Goal: Transaction & Acquisition: Obtain resource

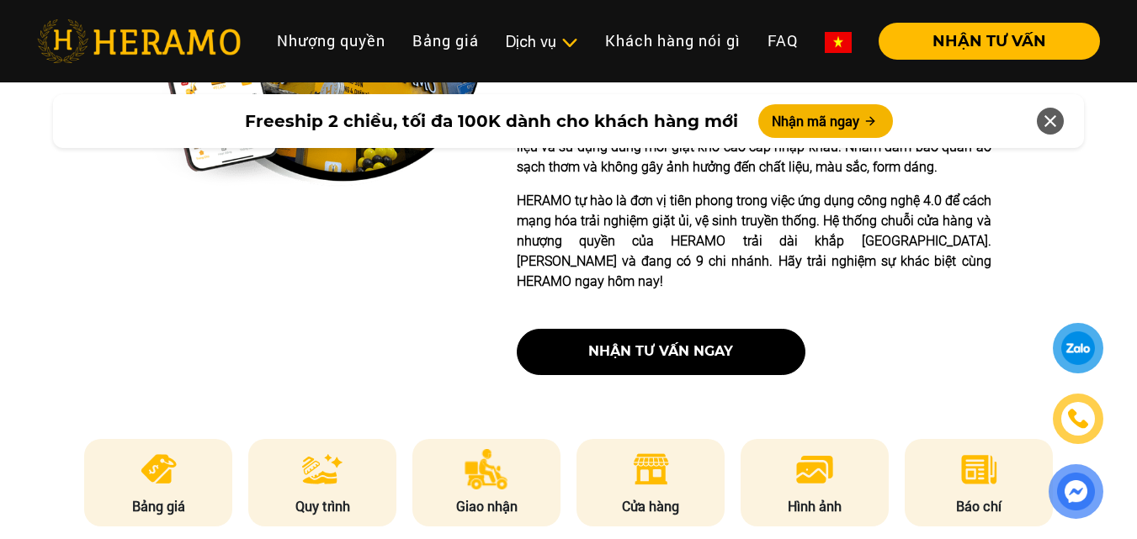
scroll to position [757, 0]
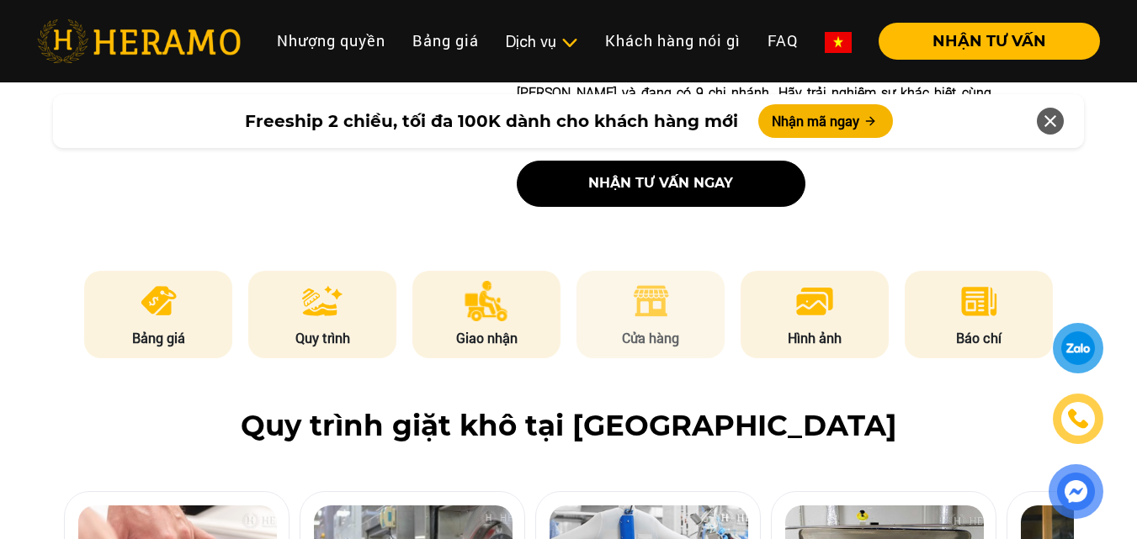
click at [407, 284] on li "Cửa hàng" at bounding box center [651, 315] width 148 height 88
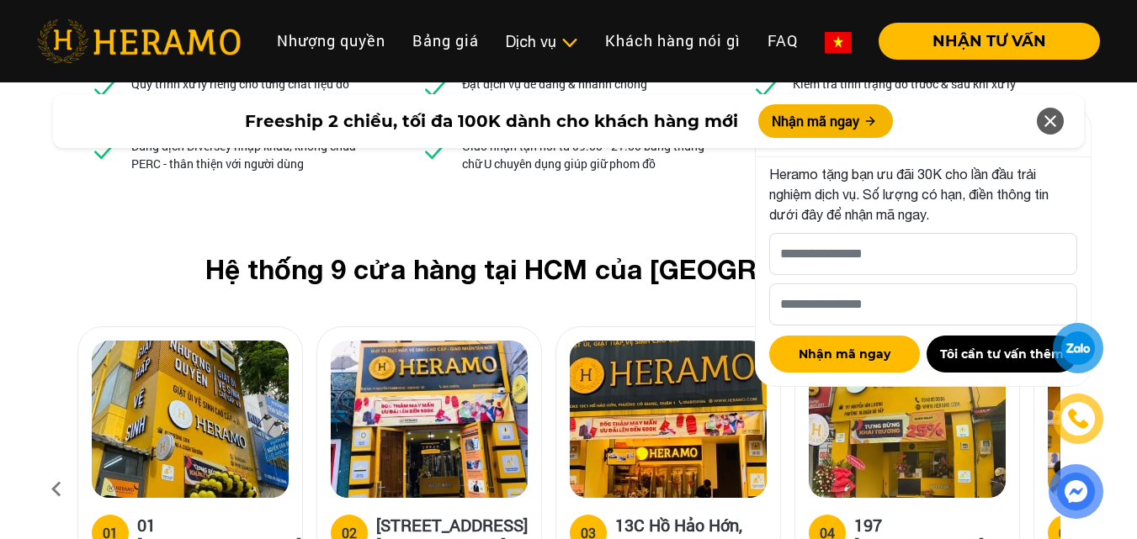
scroll to position [6139, 0]
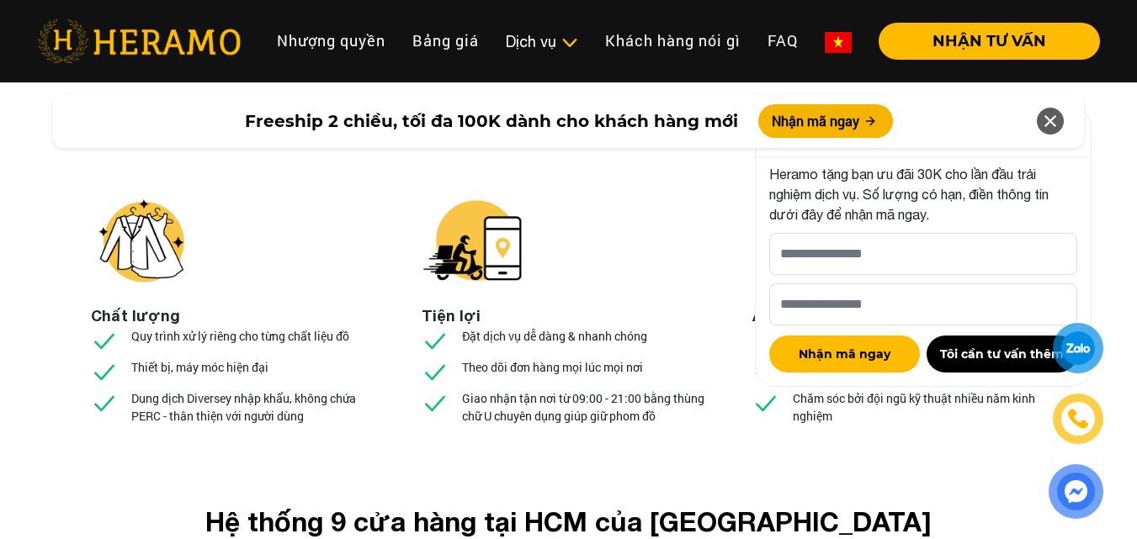
click at [407, 123] on icon at bounding box center [1050, 121] width 20 height 30
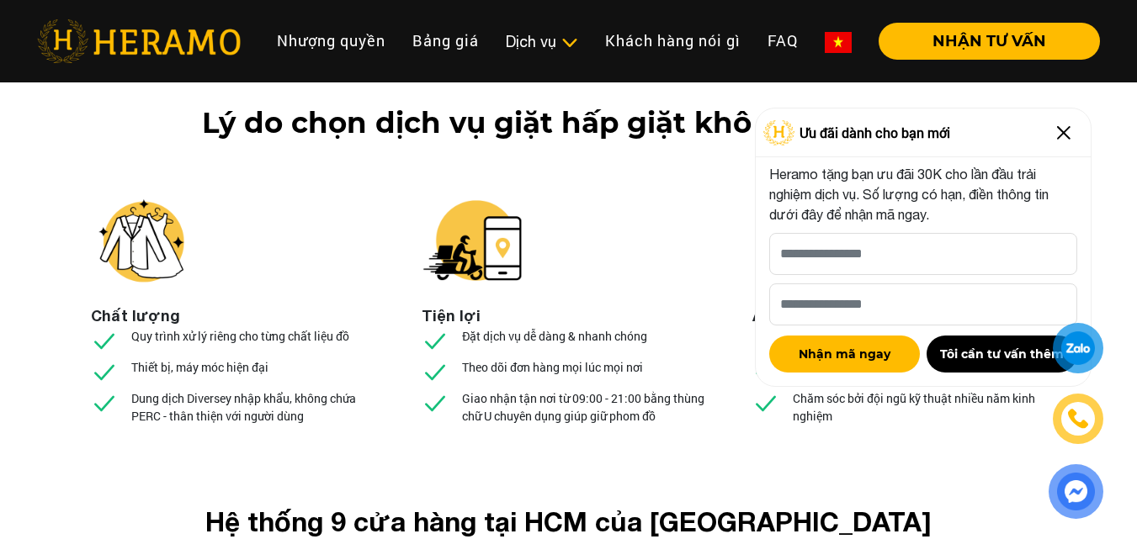
click at [407, 130] on img at bounding box center [1063, 133] width 27 height 27
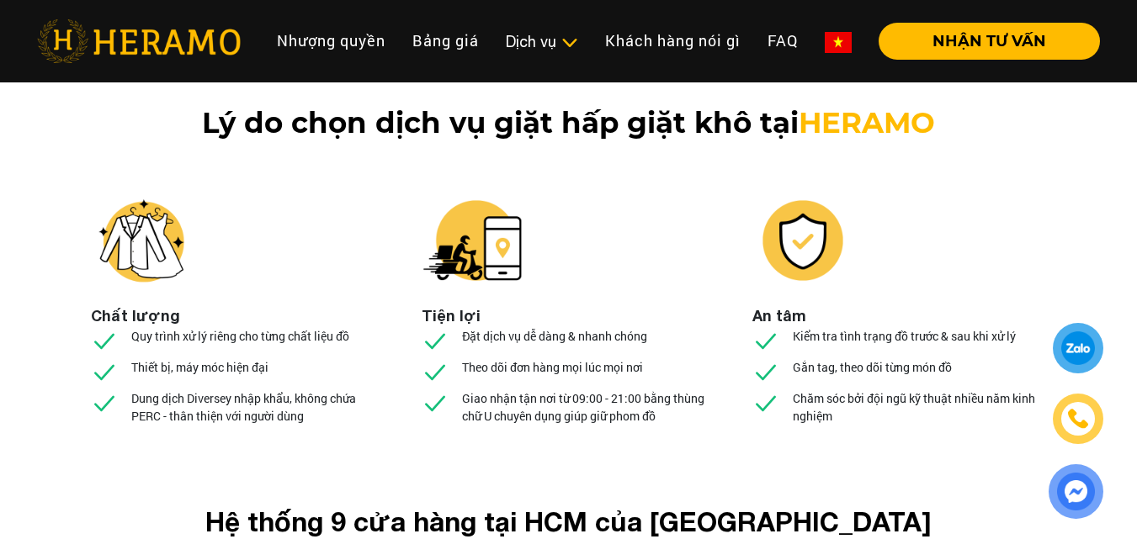
scroll to position [6475, 0]
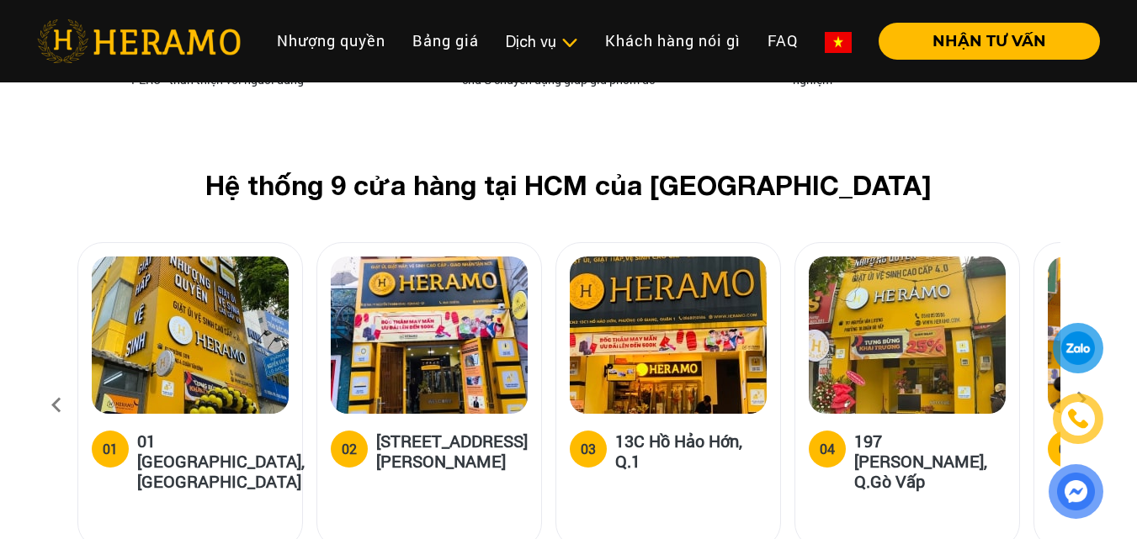
click at [407, 308] on icon at bounding box center [1081, 405] width 30 height 11
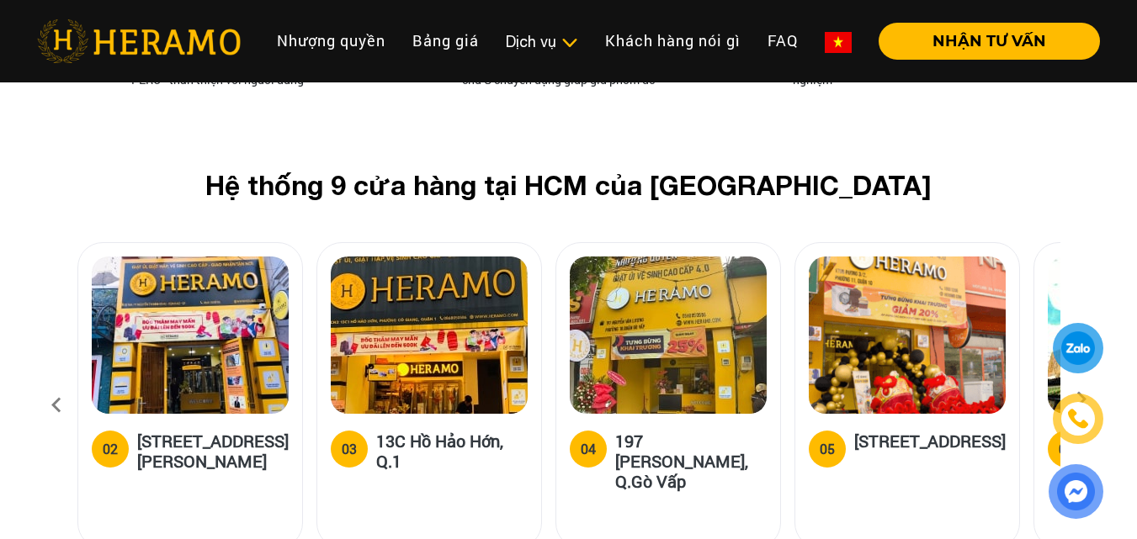
click at [407, 308] on icon at bounding box center [1081, 405] width 30 height 11
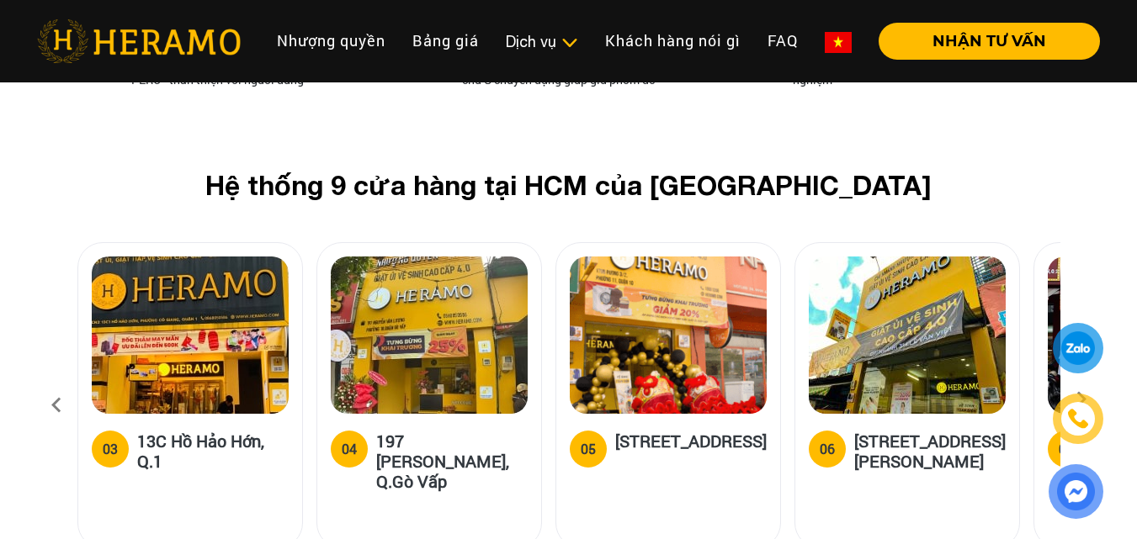
click at [407, 308] on icon at bounding box center [1081, 405] width 30 height 11
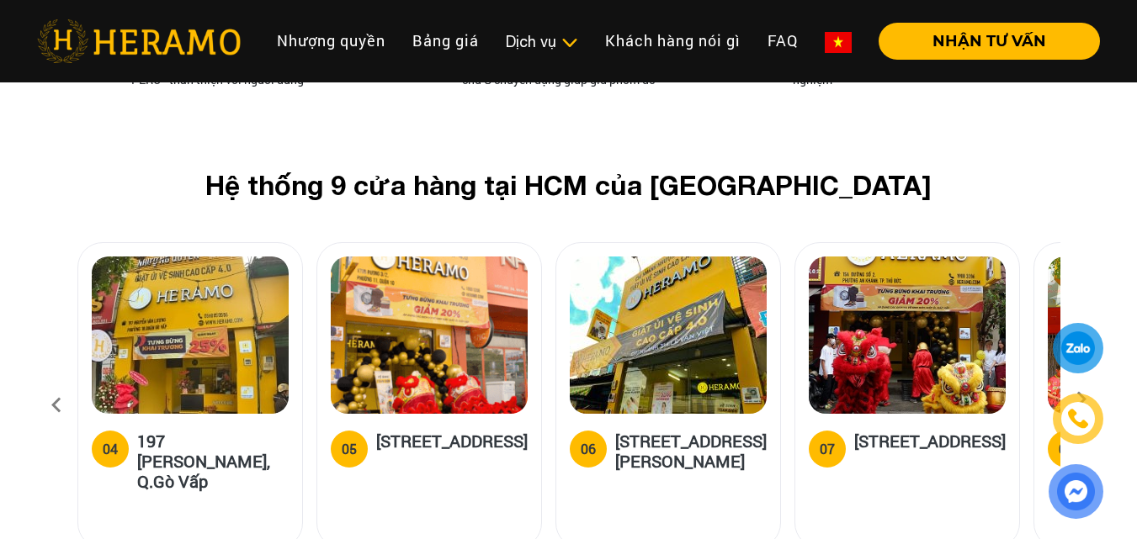
click at [407, 308] on icon at bounding box center [1081, 405] width 30 height 11
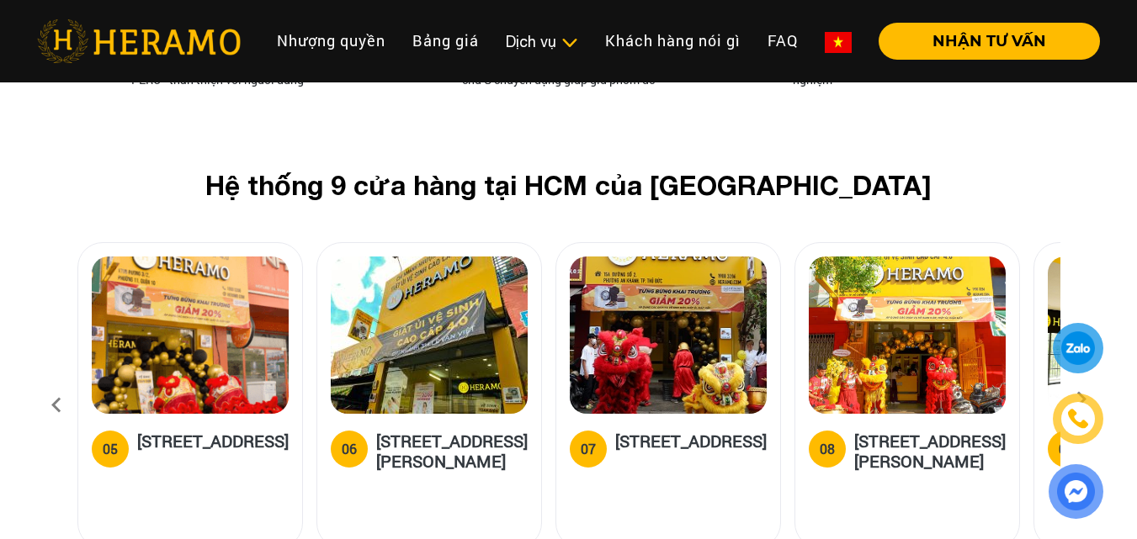
click at [407, 308] on icon at bounding box center [1081, 405] width 30 height 11
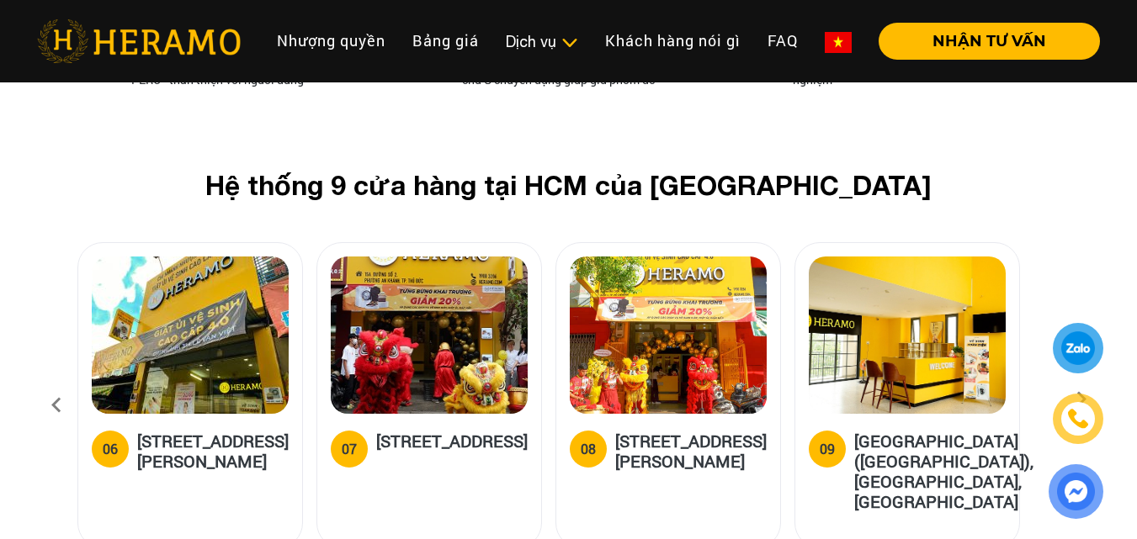
click at [407, 308] on icon at bounding box center [1081, 405] width 30 height 11
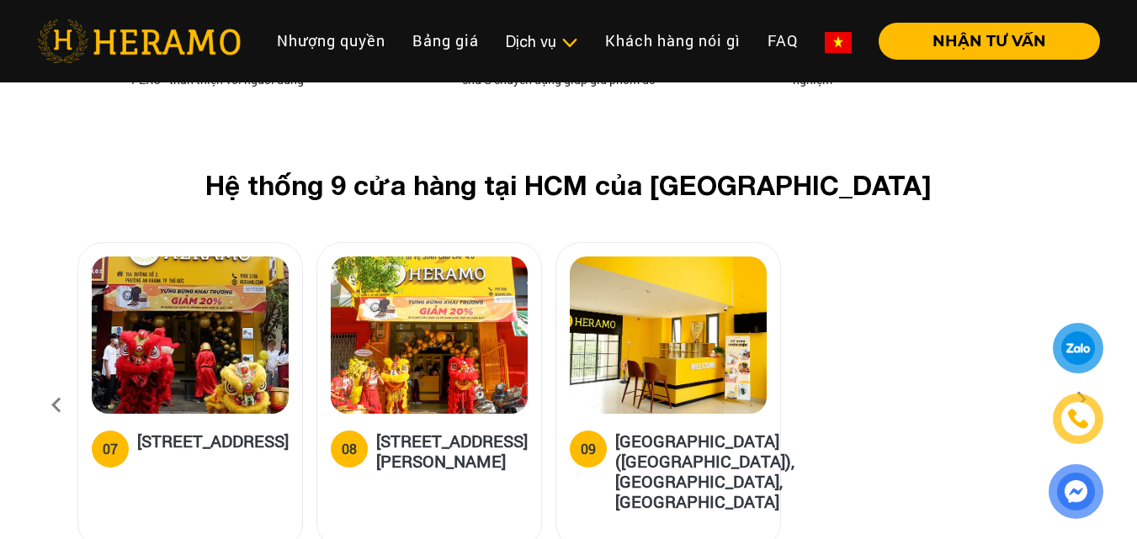
click at [54, 308] on icon at bounding box center [56, 405] width 30 height 45
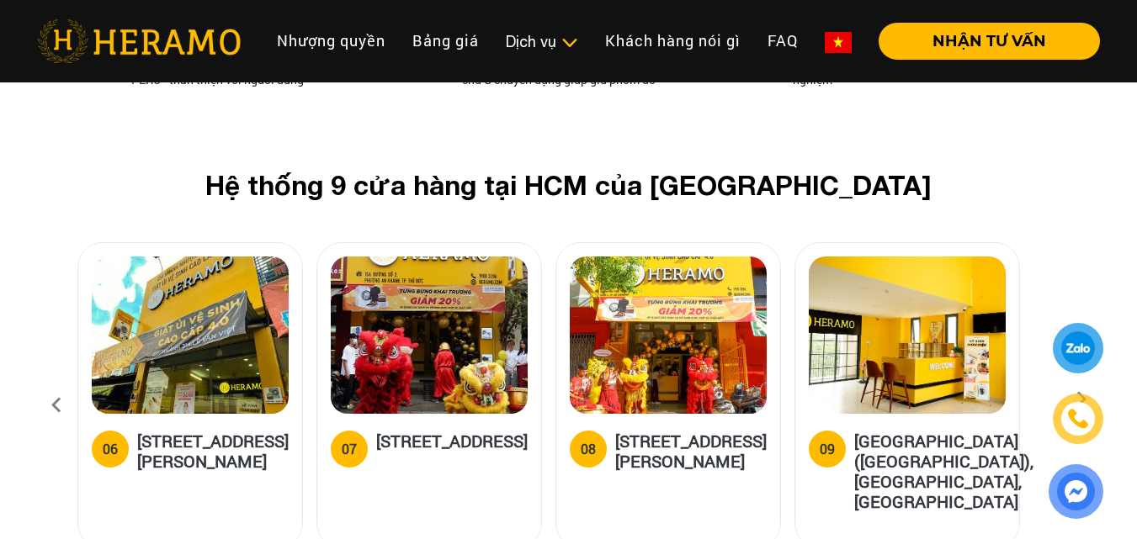
click at [55, 308] on icon at bounding box center [56, 405] width 30 height 45
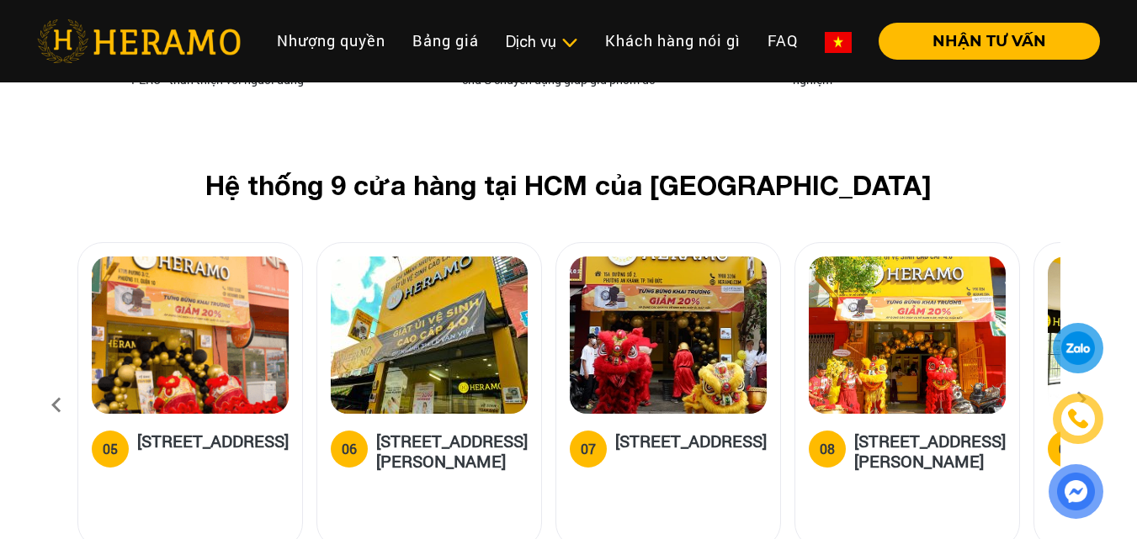
click at [253, 257] on img at bounding box center [190, 335] width 197 height 157
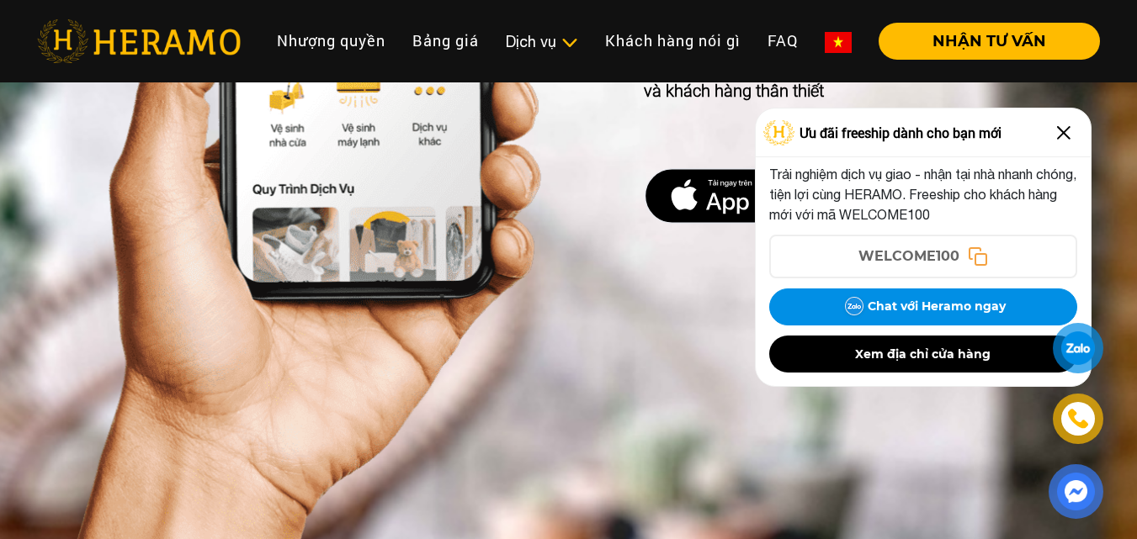
scroll to position [8243, 0]
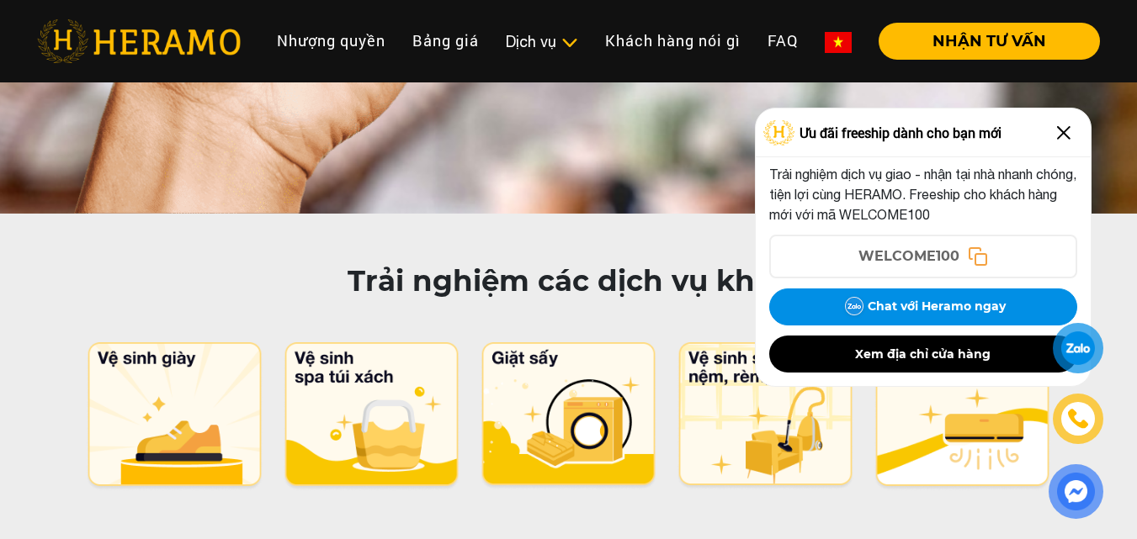
click at [407, 131] on img at bounding box center [1063, 133] width 27 height 27
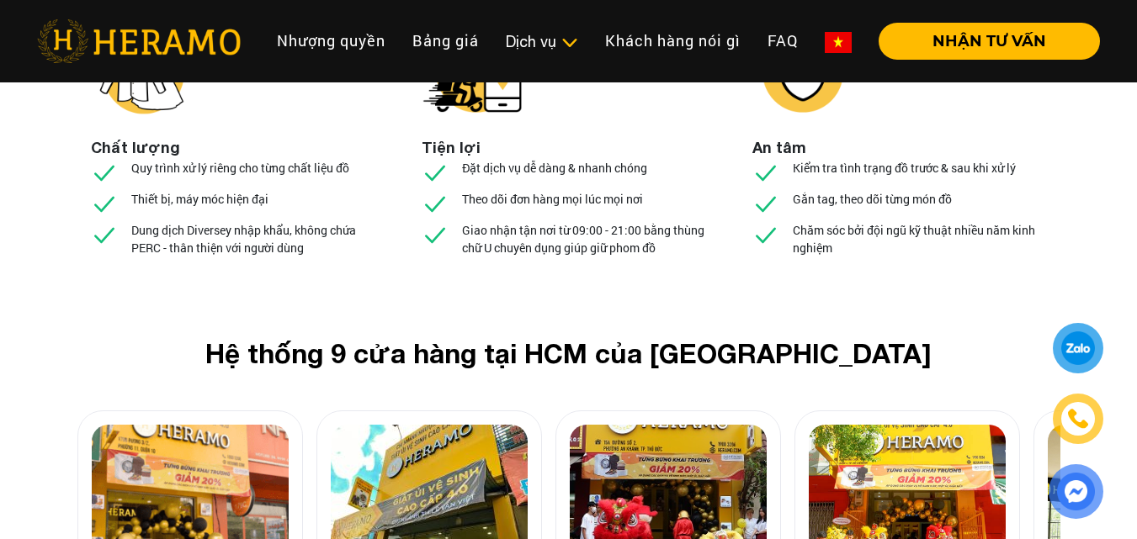
scroll to position [5886, 0]
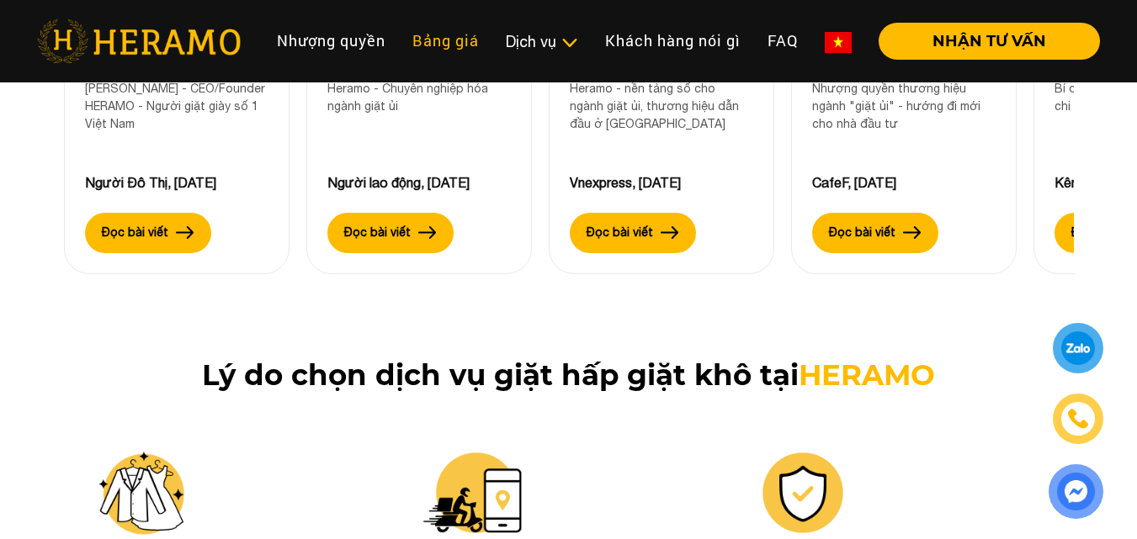
click at [407, 27] on link "Bảng giá" at bounding box center [445, 41] width 93 height 36
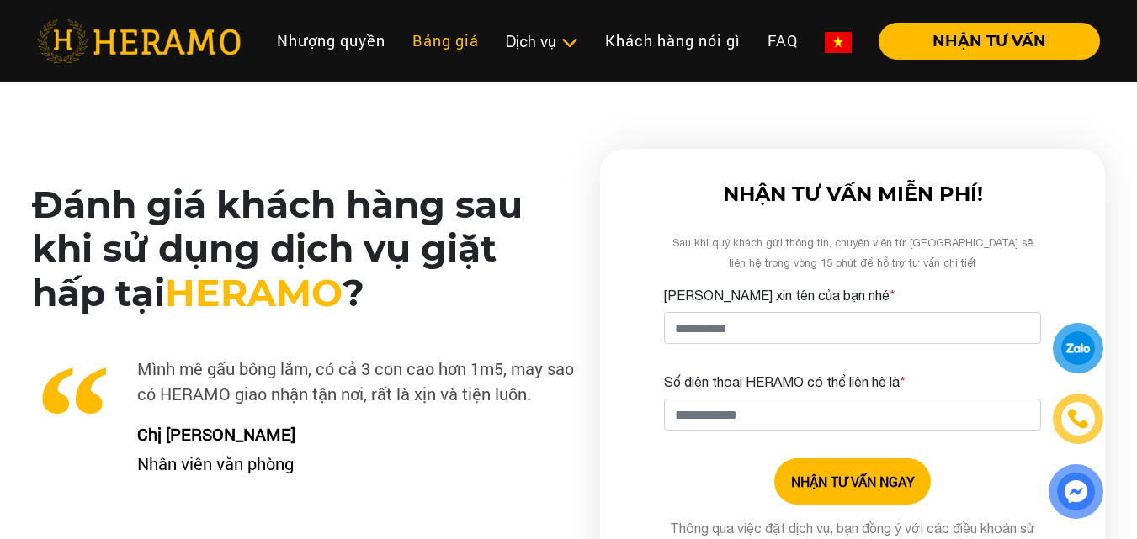
scroll to position [4030, 0]
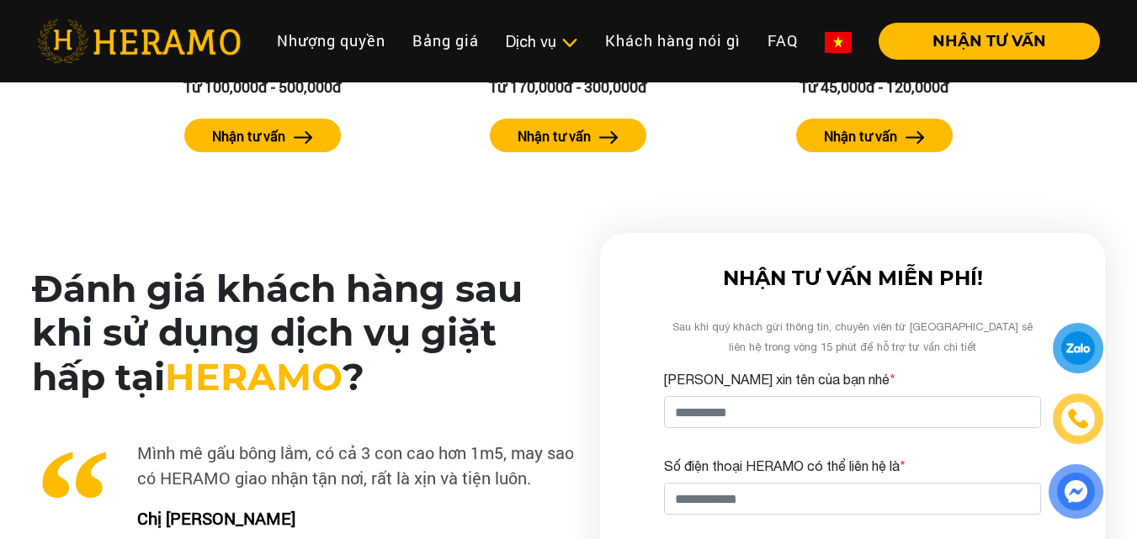
click at [407, 308] on div at bounding box center [1078, 348] width 32 height 31
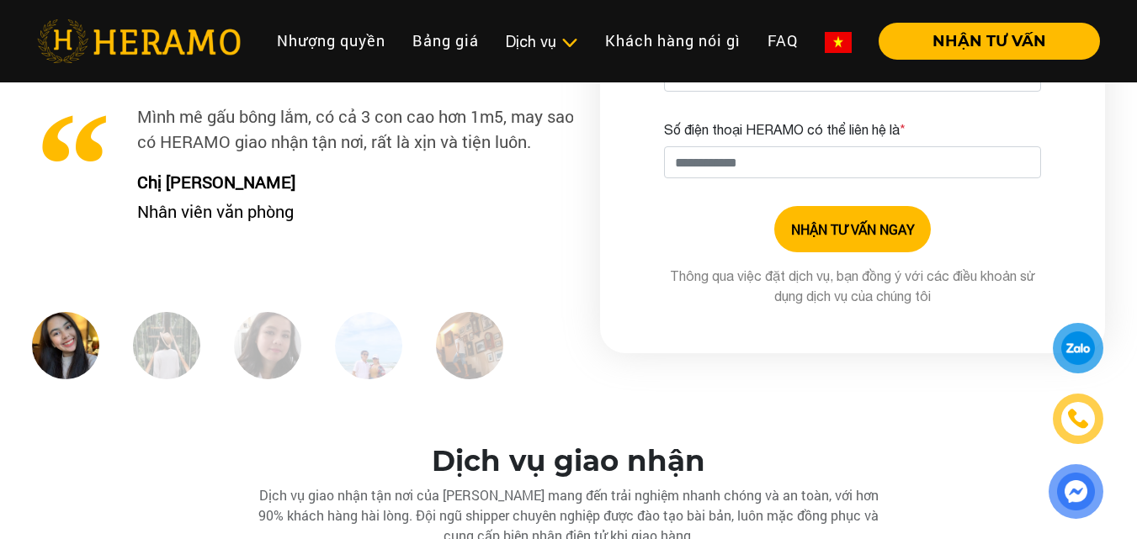
click at [407, 308] on div at bounding box center [1078, 348] width 31 height 30
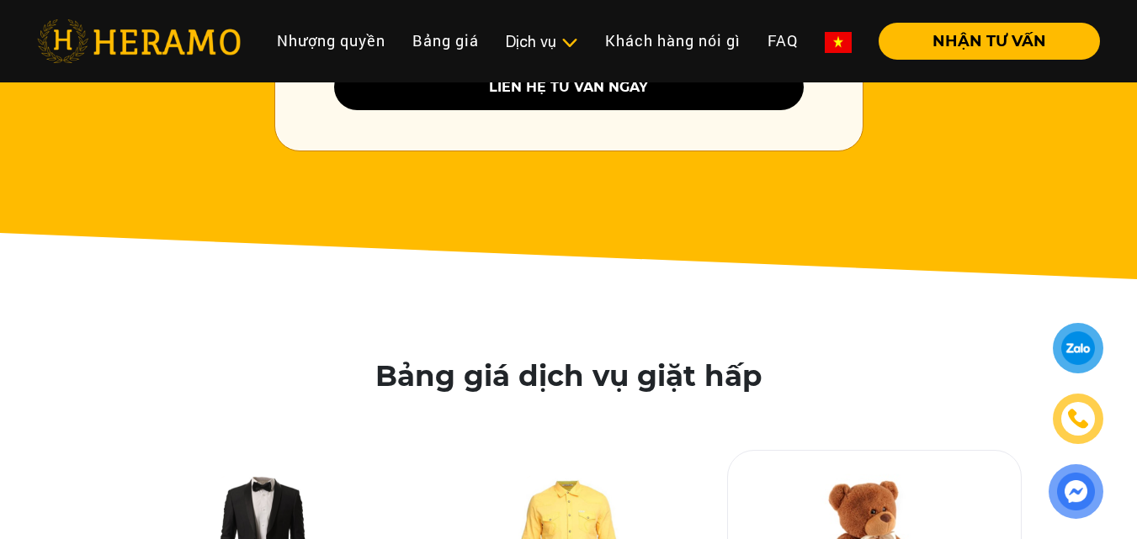
scroll to position [3188, 0]
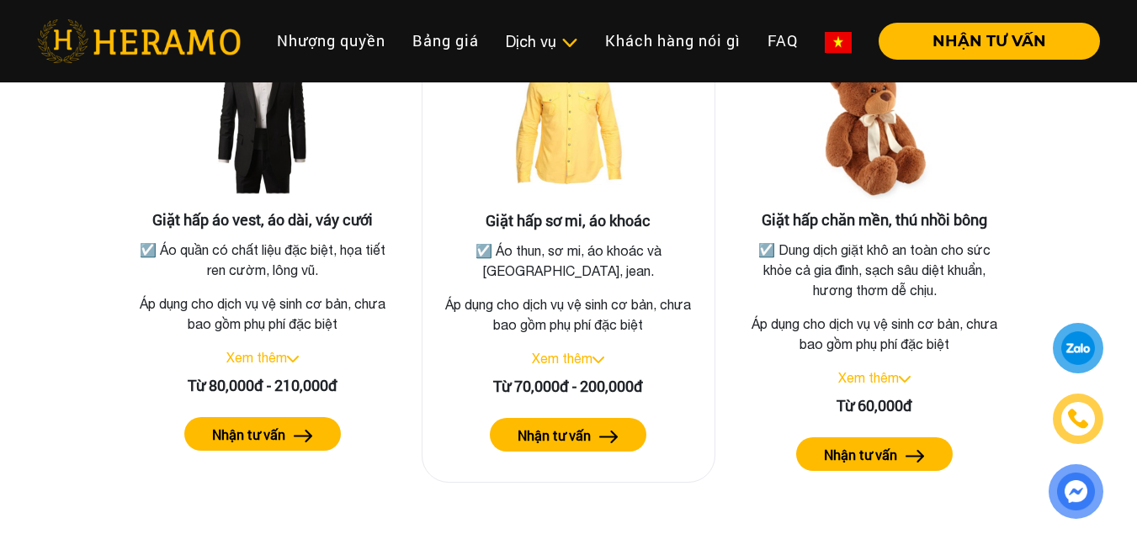
click at [407, 308] on link "Xem thêm" at bounding box center [562, 358] width 61 height 15
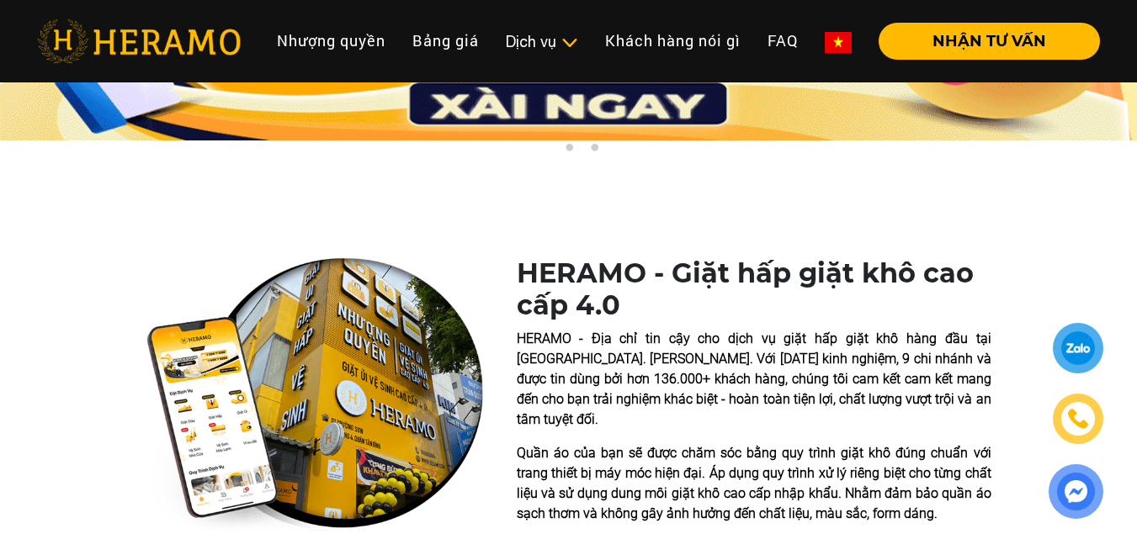
scroll to position [0, 0]
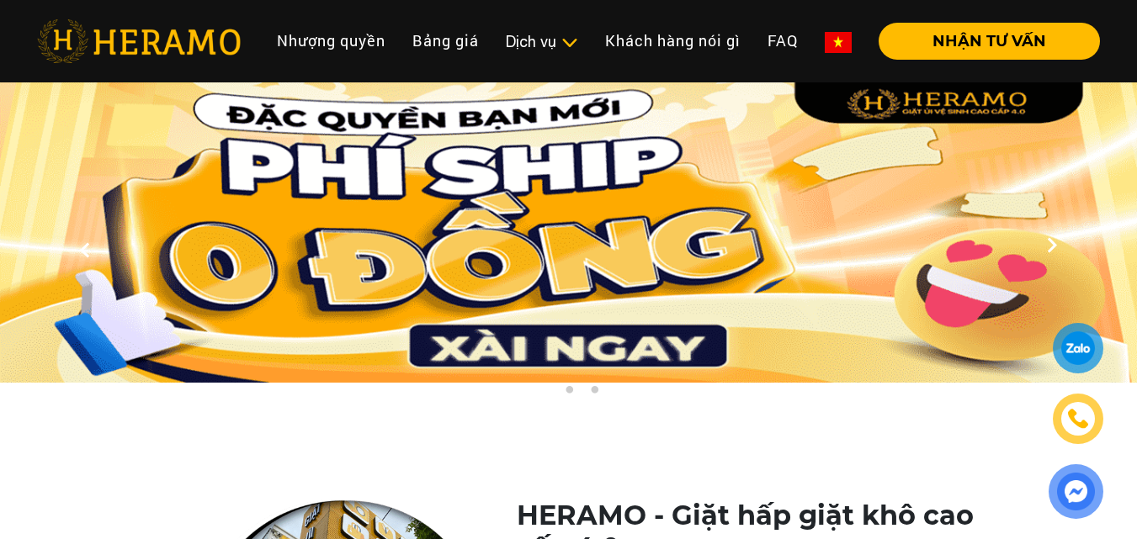
click at [407, 308] on img at bounding box center [568, 232] width 1137 height 300
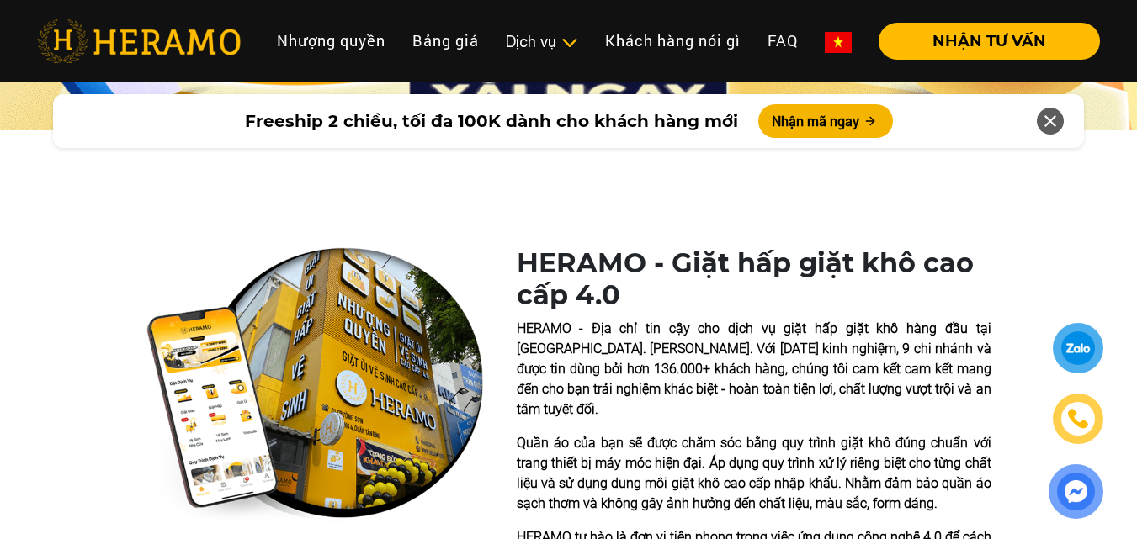
scroll to position [505, 0]
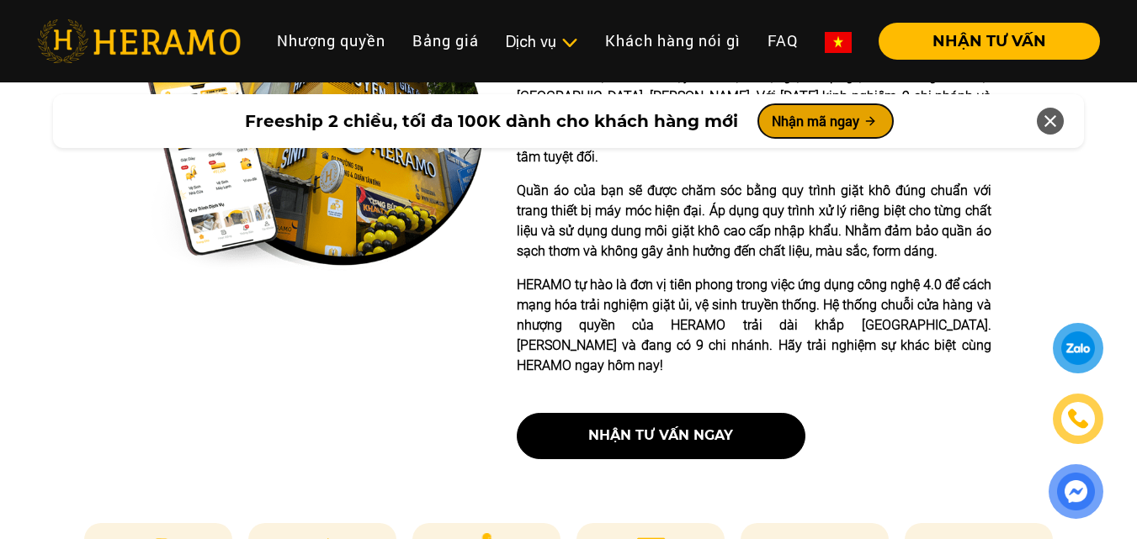
click at [828, 114] on button "Nhận mã ngay" at bounding box center [825, 121] width 135 height 34
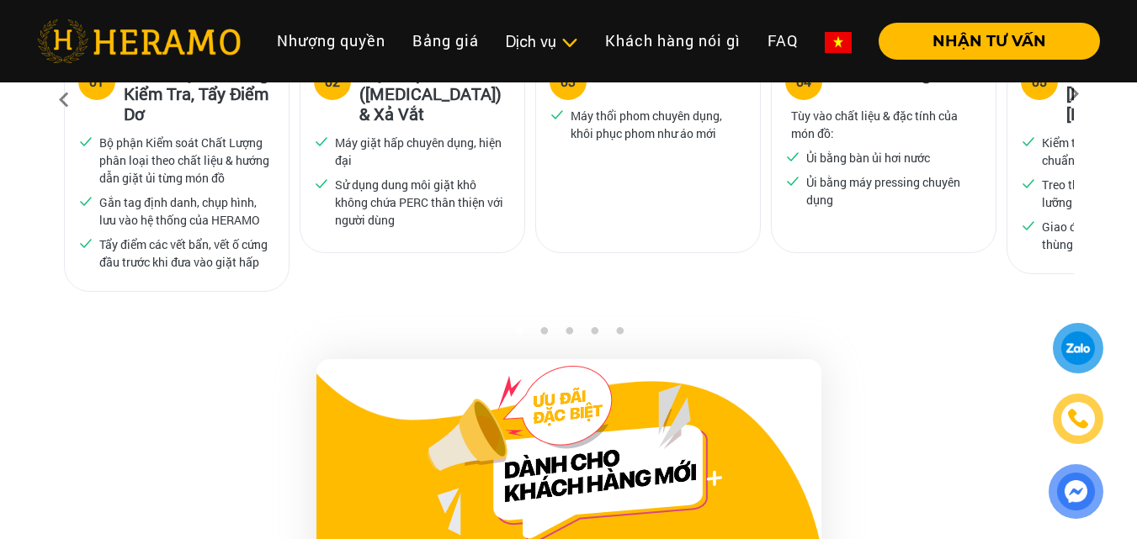
scroll to position [1459, 0]
